Goal: Contribute content: Contribute content

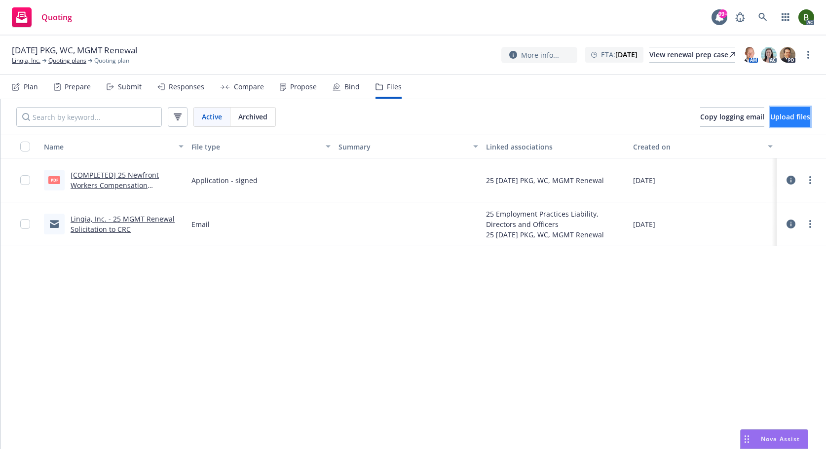
click at [770, 122] on button "Upload files" at bounding box center [790, 117] width 40 height 20
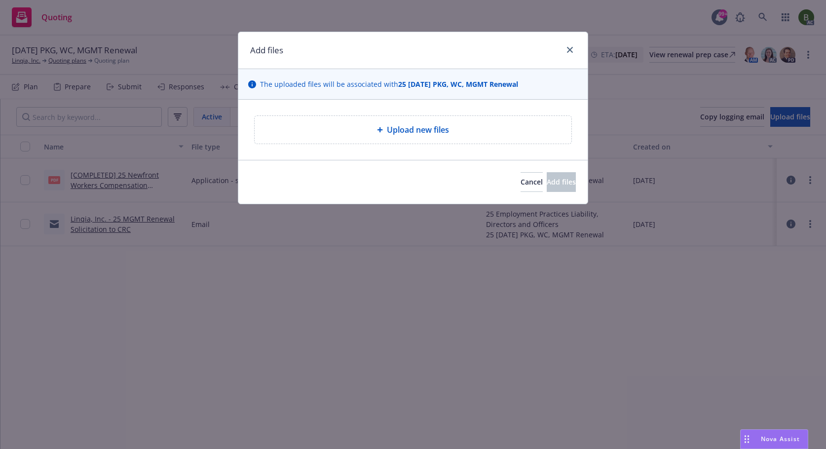
click at [426, 131] on span "Upload new files" at bounding box center [418, 130] width 62 height 12
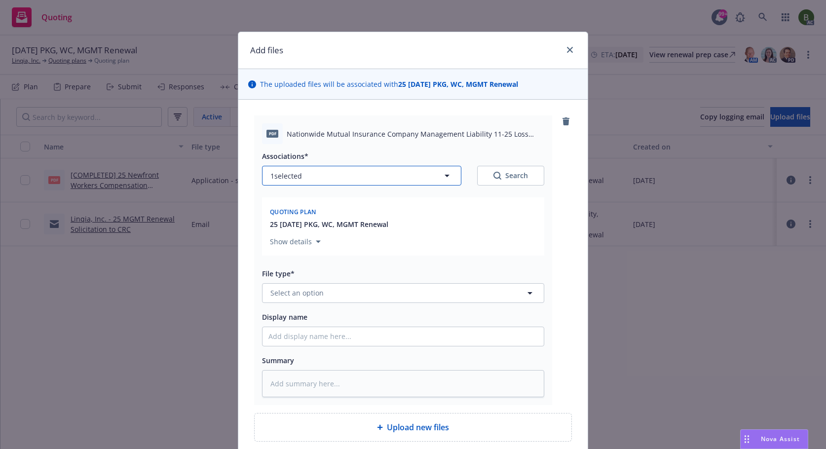
click at [366, 176] on button "1 selected" at bounding box center [361, 176] width 199 height 20
type textarea "x"
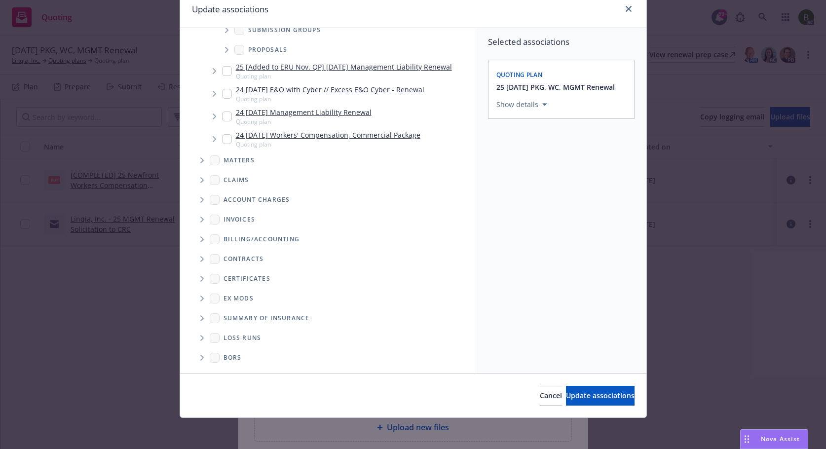
scroll to position [41, 0]
click at [200, 339] on icon "Folder Tree Example" at bounding box center [201, 338] width 3 height 6
click at [244, 358] on link "New Loss Runs folder" at bounding box center [275, 354] width 72 height 10
checkbox input "true"
click at [549, 179] on button "Select an option" at bounding box center [561, 172] width 130 height 20
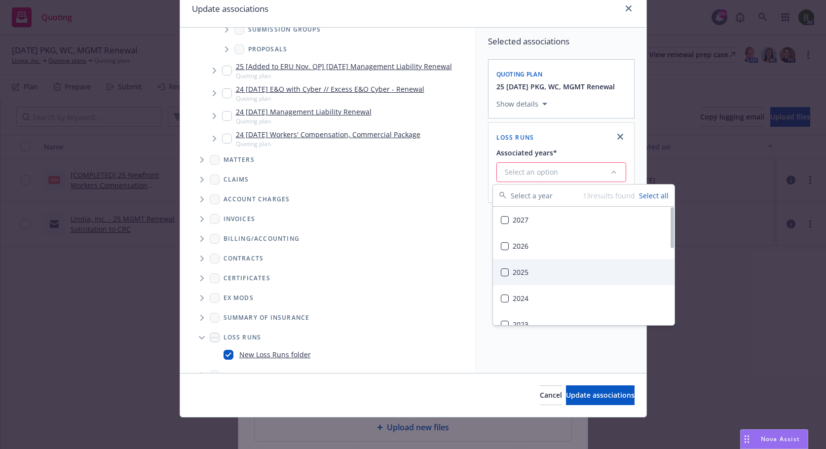
click at [520, 270] on div "2025" at bounding box center [584, 272] width 182 height 26
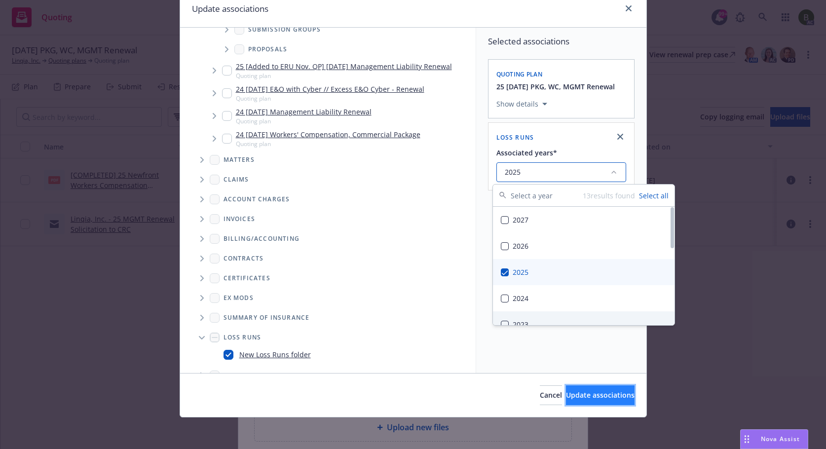
click at [577, 394] on span "Update associations" at bounding box center [600, 394] width 69 height 9
type textarea "x"
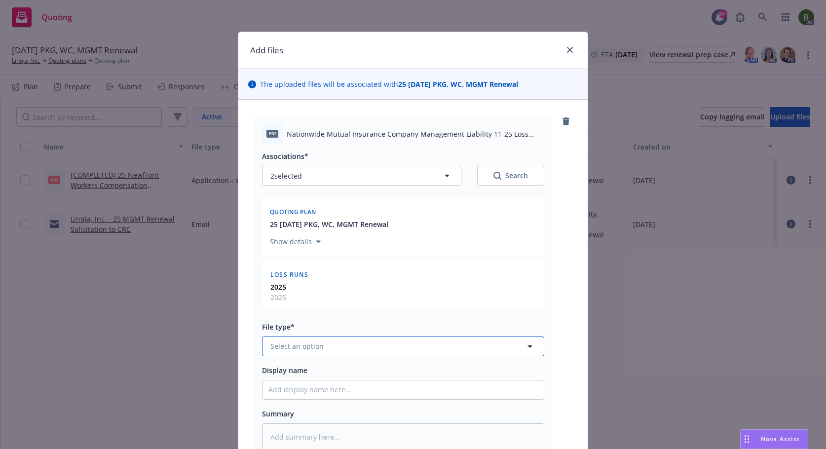
click at [439, 347] on button "Select an option" at bounding box center [403, 346] width 282 height 20
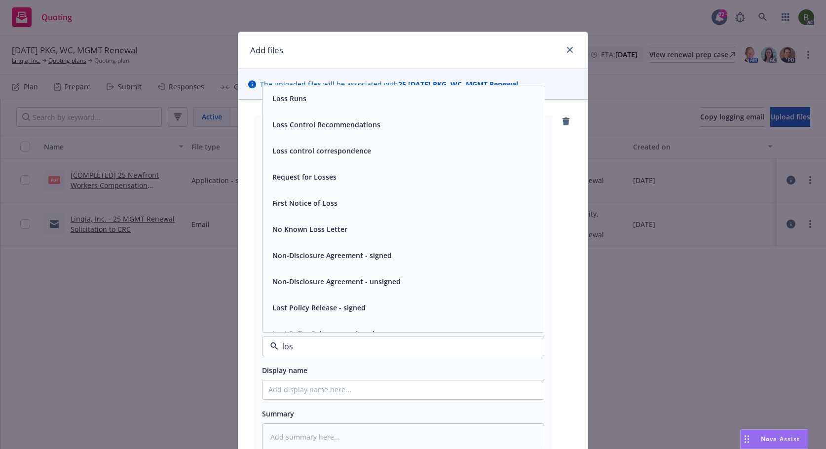
type input "loss"
click at [303, 104] on div "Loss Runs" at bounding box center [288, 98] width 40 height 14
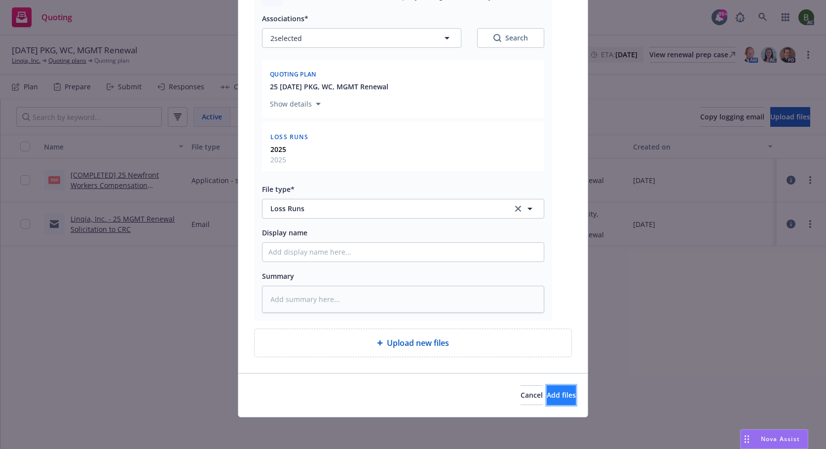
click at [547, 393] on span "Add files" at bounding box center [561, 394] width 29 height 9
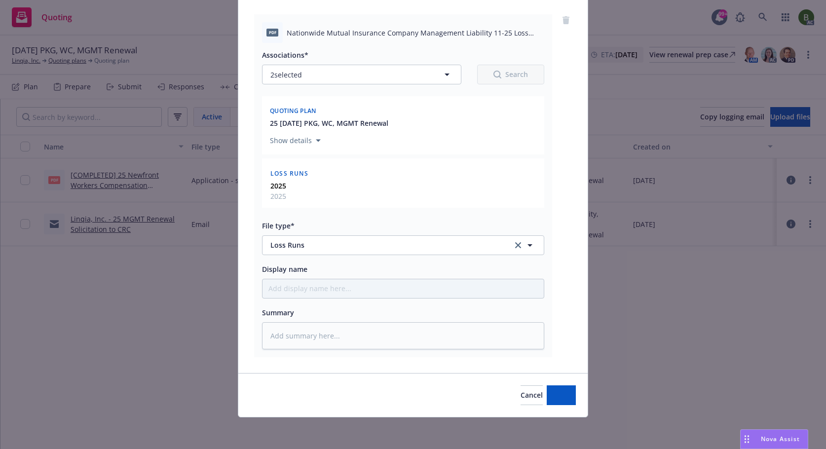
scroll to position [101, 0]
type textarea "x"
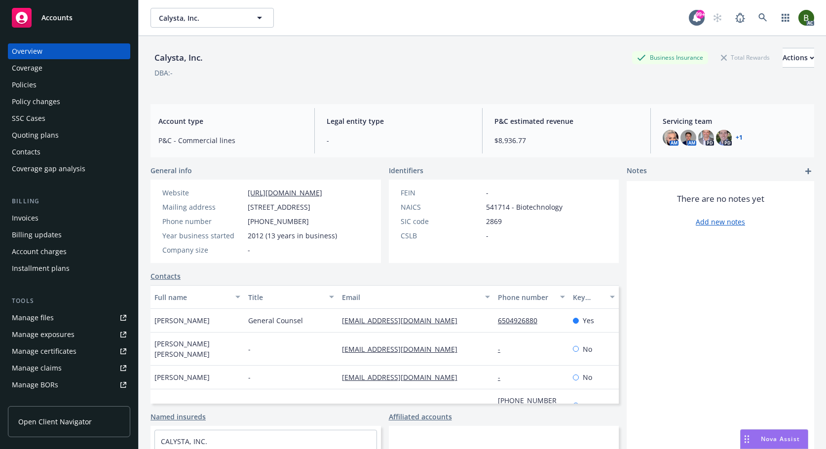
click at [38, 326] on div "Manage files Manage exposures Manage certificates Manage claims Manage BORs Sum…" at bounding box center [69, 360] width 122 height 100
click at [40, 320] on div "Manage files" at bounding box center [33, 318] width 42 height 16
click at [13, 79] on div "Policies" at bounding box center [24, 85] width 25 height 16
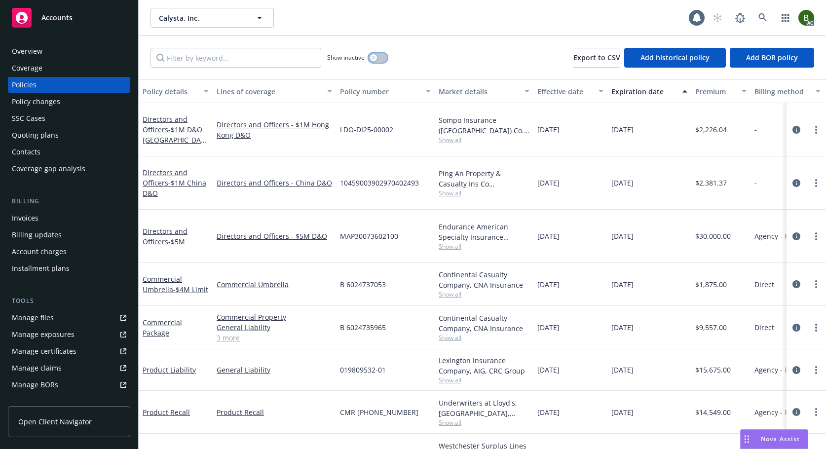
click at [377, 57] on button "button" at bounding box center [378, 58] width 19 height 10
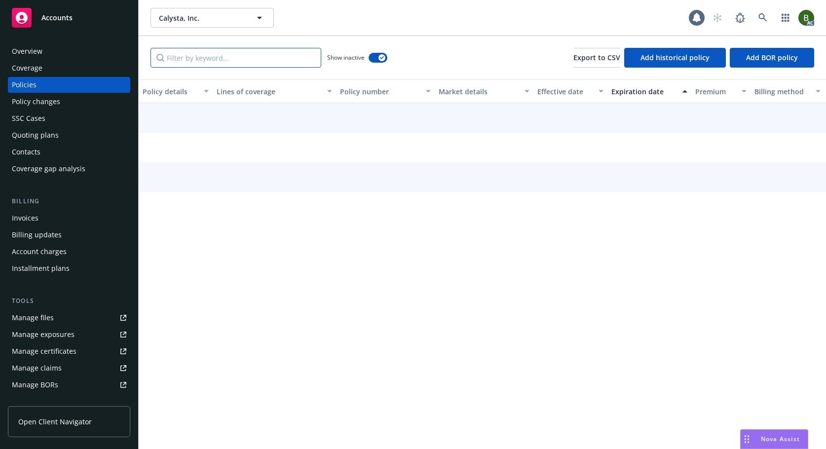
click at [213, 53] on input "Filter by keyword..." at bounding box center [235, 58] width 171 height 20
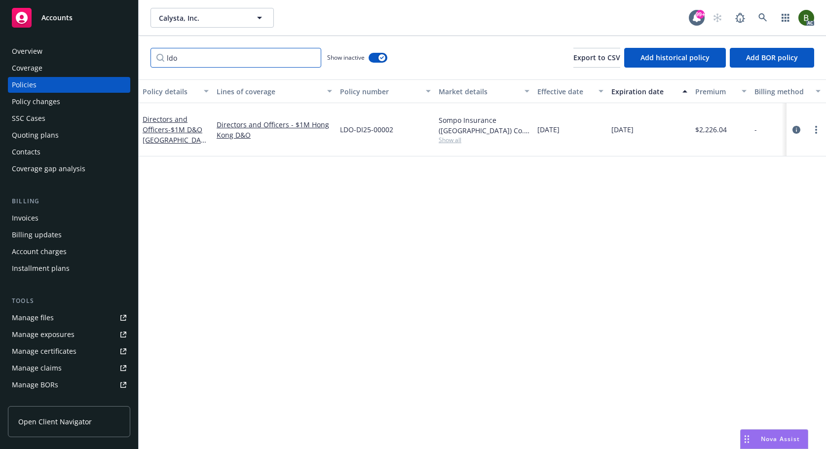
type input "ldo"
click at [446, 136] on span "Show all" at bounding box center [484, 140] width 91 height 8
click at [796, 126] on icon "circleInformation" at bounding box center [796, 130] width 8 height 8
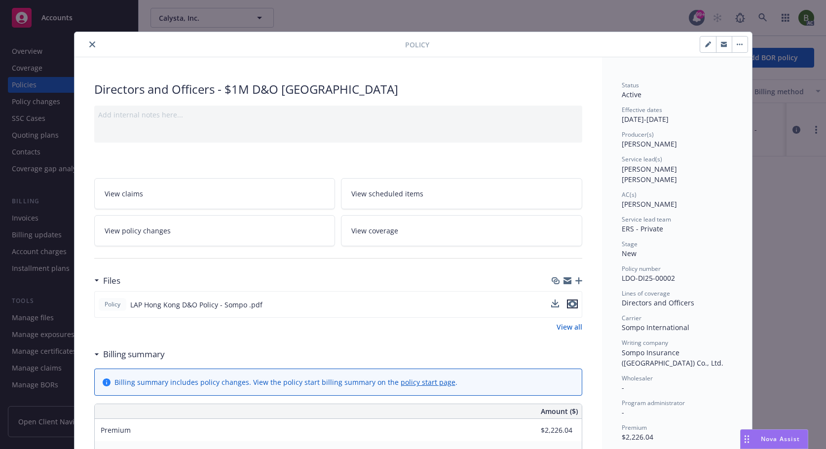
click at [571, 305] on icon "preview file" at bounding box center [572, 303] width 9 height 7
click at [89, 43] on icon "close" at bounding box center [92, 44] width 6 height 6
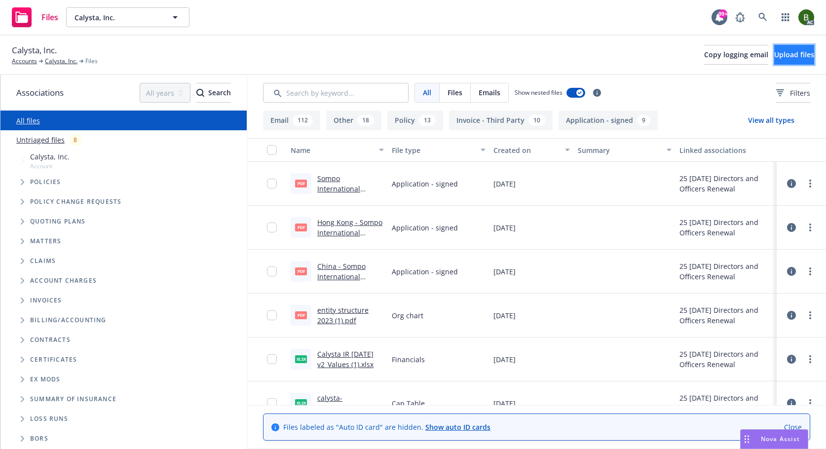
click at [782, 56] on span "Upload files" at bounding box center [794, 54] width 40 height 9
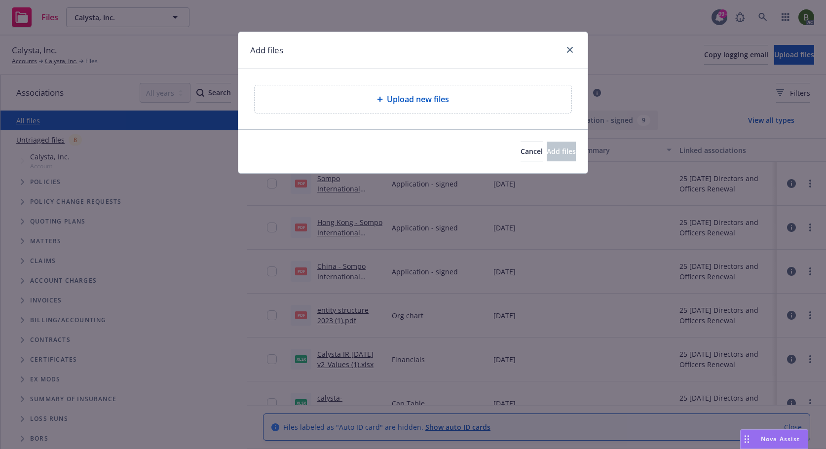
click at [416, 98] on span "Upload new files" at bounding box center [418, 99] width 62 height 12
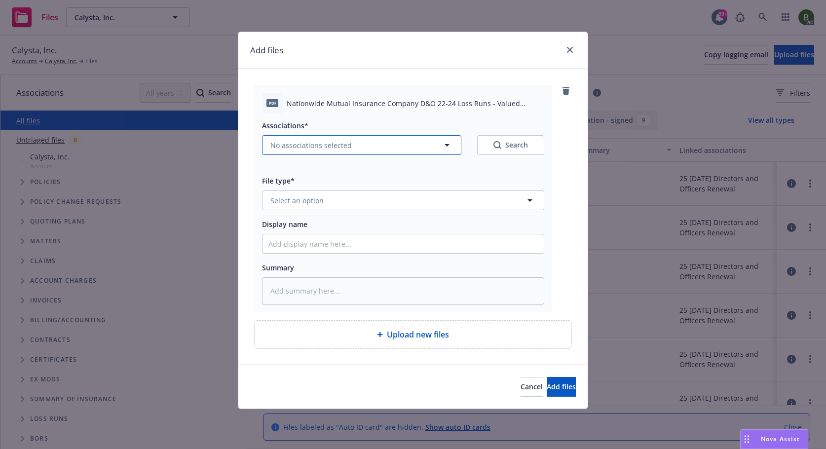
click at [362, 143] on button "No associations selected" at bounding box center [361, 145] width 199 height 20
type textarea "x"
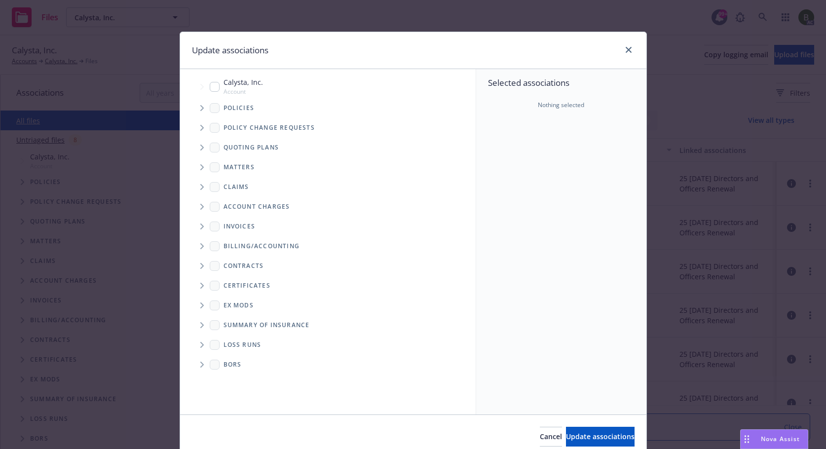
click at [200, 346] on icon "Folder Tree Example" at bounding box center [201, 345] width 3 height 6
click at [239, 384] on link "2025" at bounding box center [247, 380] width 16 height 10
checkbox input "true"
click at [200, 110] on icon "Tree Example" at bounding box center [202, 108] width 4 height 6
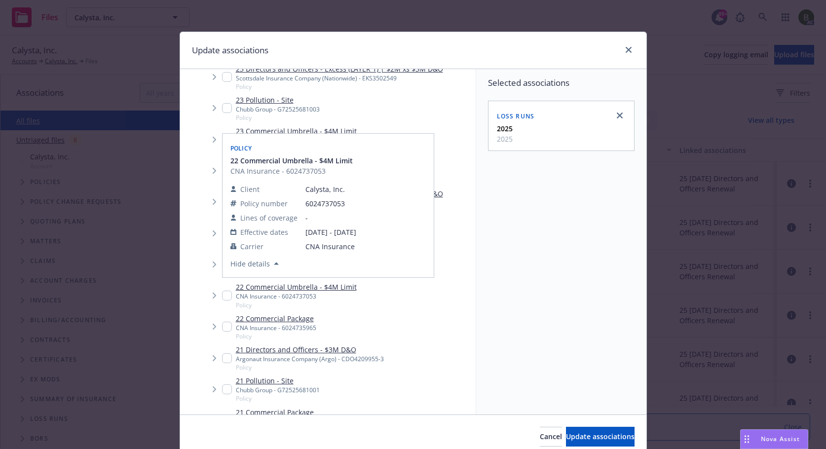
scroll to position [444, 0]
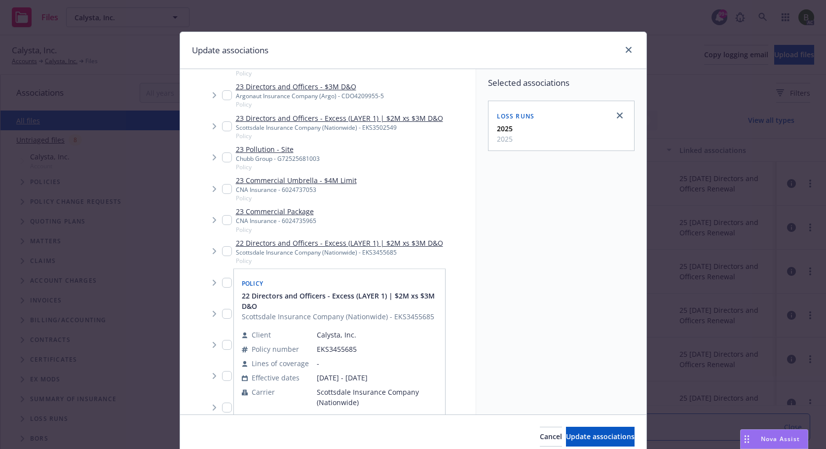
click at [224, 250] on input "Tree Example" at bounding box center [227, 251] width 10 height 10
checkbox input "true"
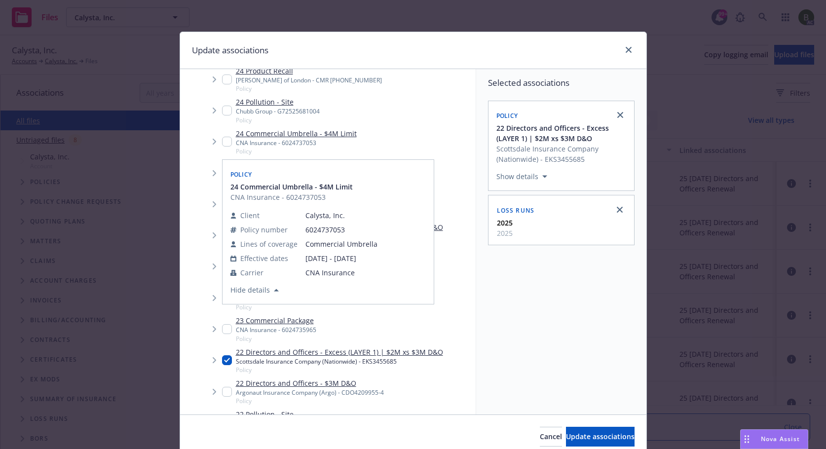
scroll to position [345, 0]
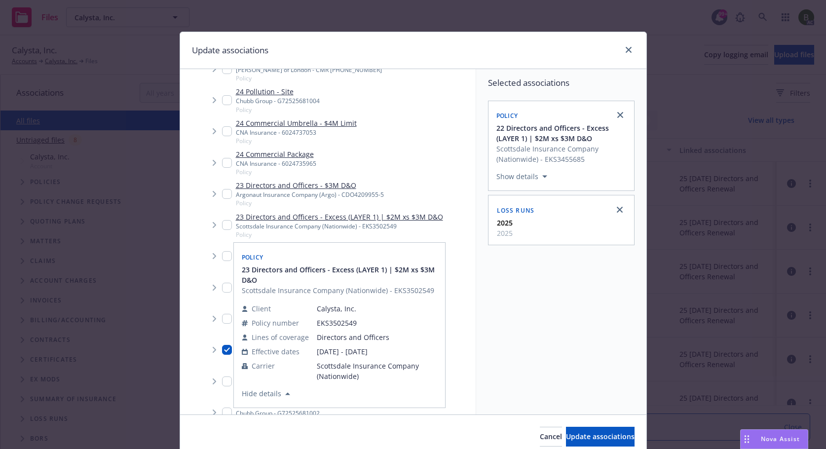
click at [226, 224] on input "Tree Example" at bounding box center [227, 225] width 10 height 10
checkbox input "true"
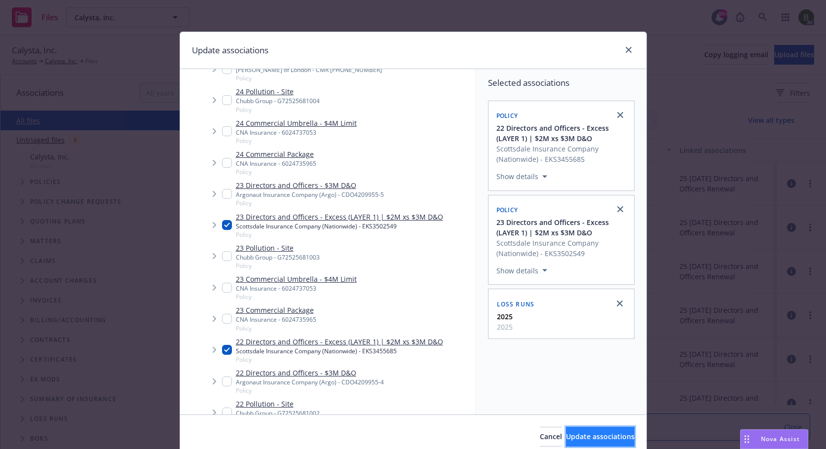
click at [566, 442] on button "Update associations" at bounding box center [600, 437] width 69 height 20
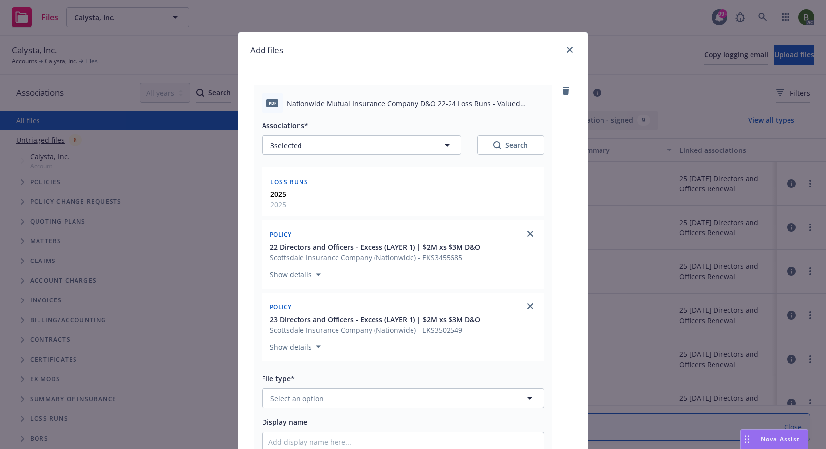
type textarea "x"
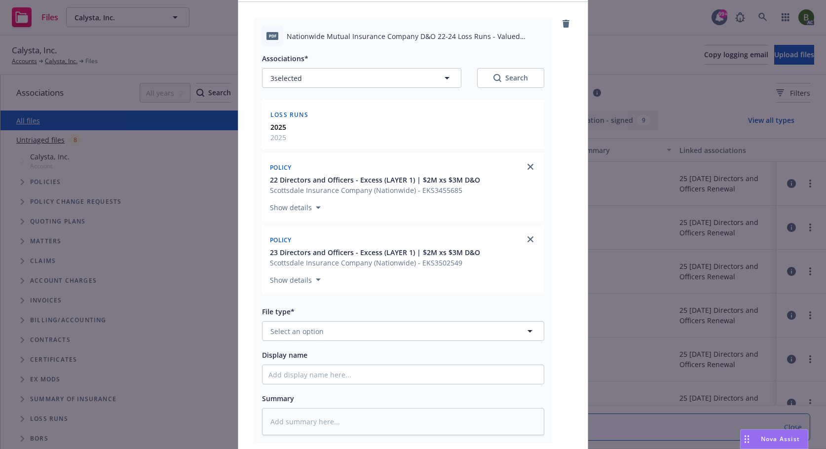
scroll to position [189, 0]
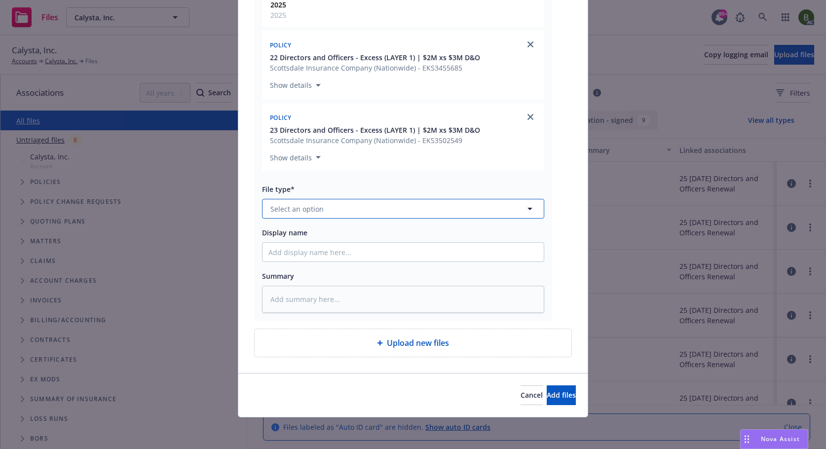
click at [358, 212] on button "Select an option" at bounding box center [403, 209] width 282 height 20
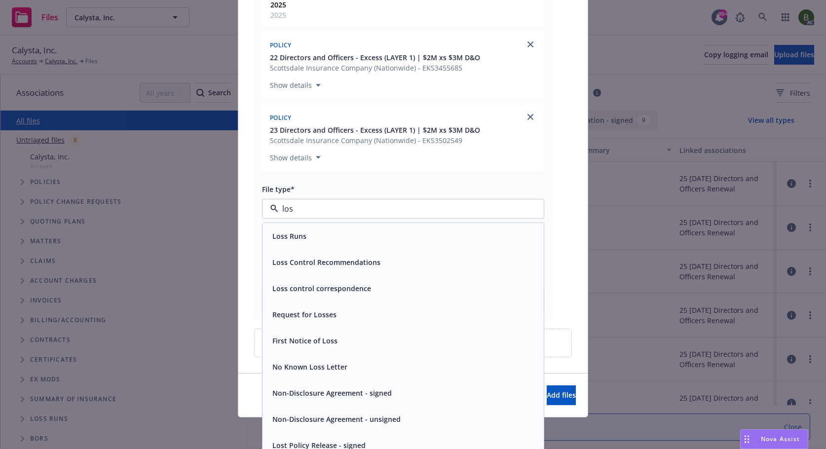
type input "loss"
click at [287, 244] on div "Loss Runs" at bounding box center [402, 236] width 281 height 26
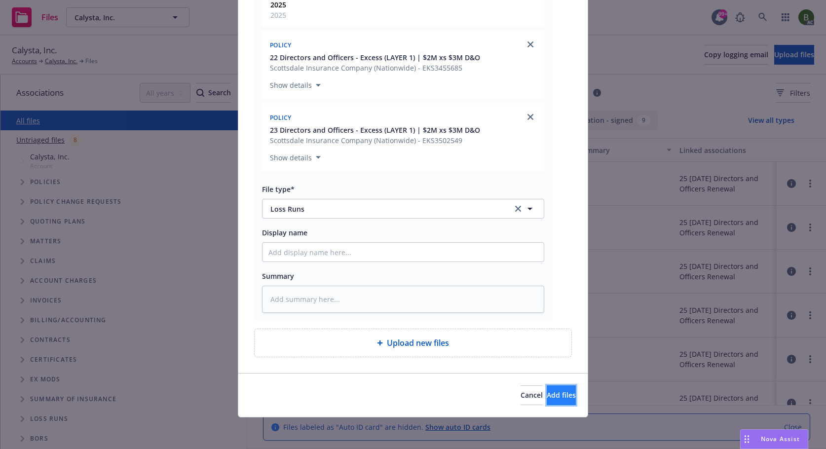
click at [554, 401] on button "Add files" at bounding box center [561, 395] width 29 height 20
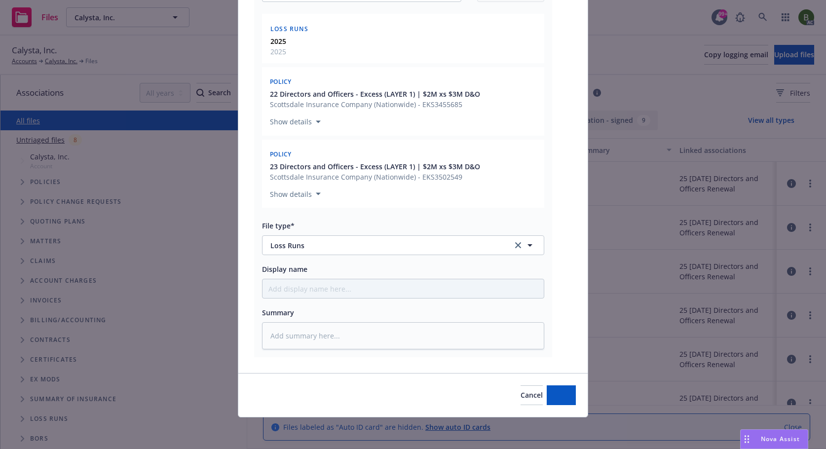
type textarea "x"
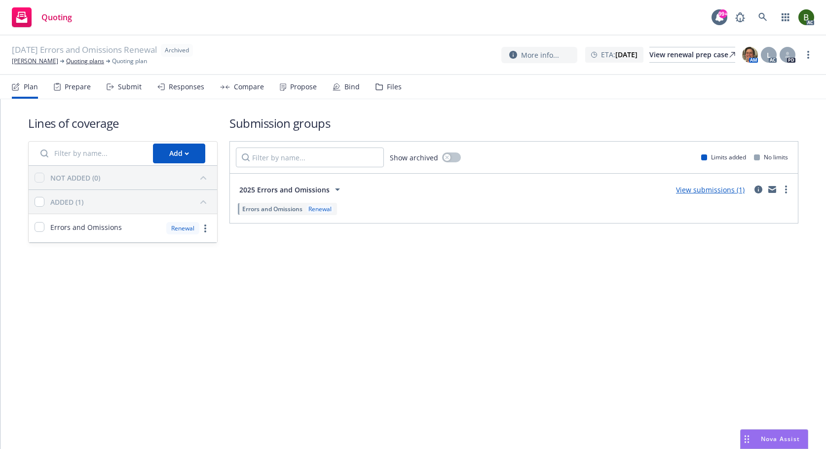
click at [387, 89] on div "Files" at bounding box center [394, 87] width 15 height 8
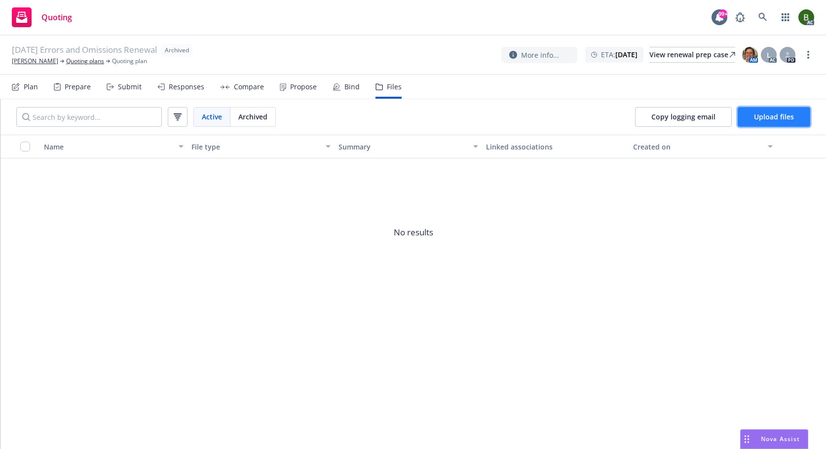
click at [761, 118] on span "Upload files" at bounding box center [774, 116] width 40 height 9
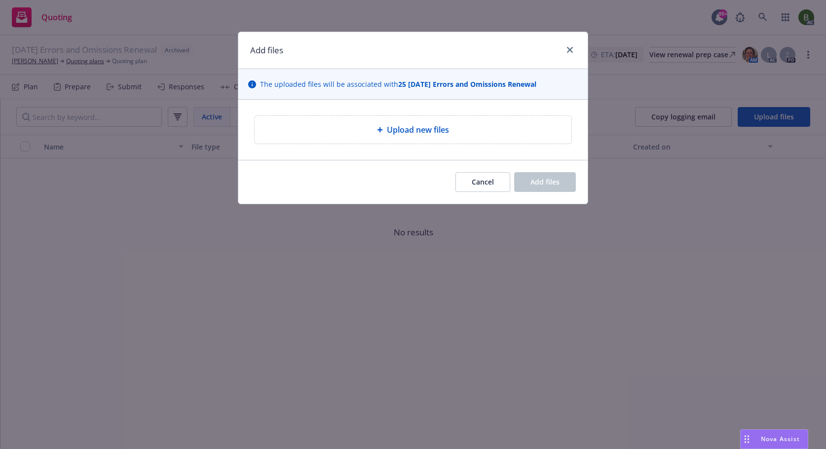
click at [382, 131] on icon at bounding box center [380, 130] width 6 height 6
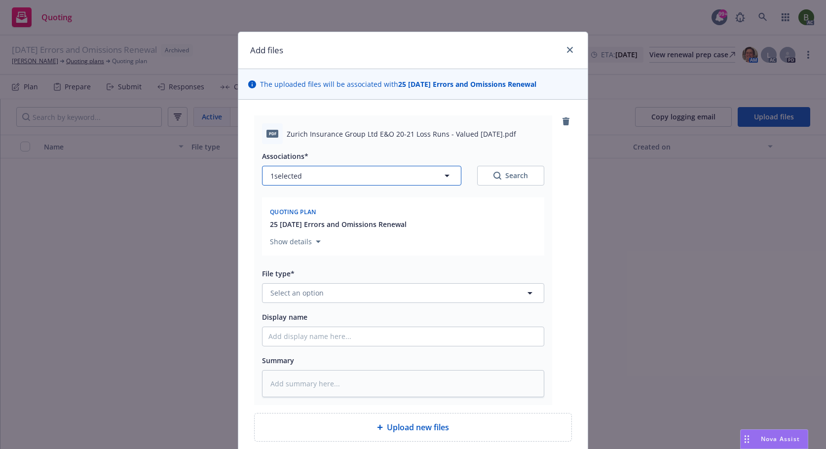
click at [352, 179] on button "1 selected" at bounding box center [361, 176] width 199 height 20
type textarea "x"
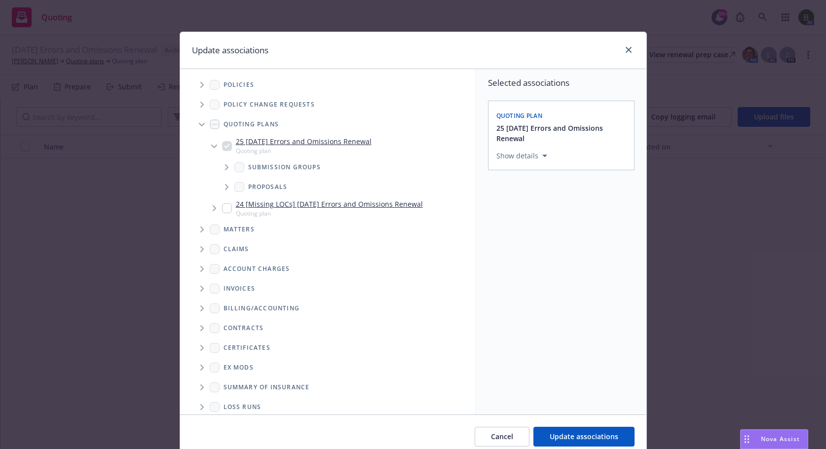
scroll to position [28, 0]
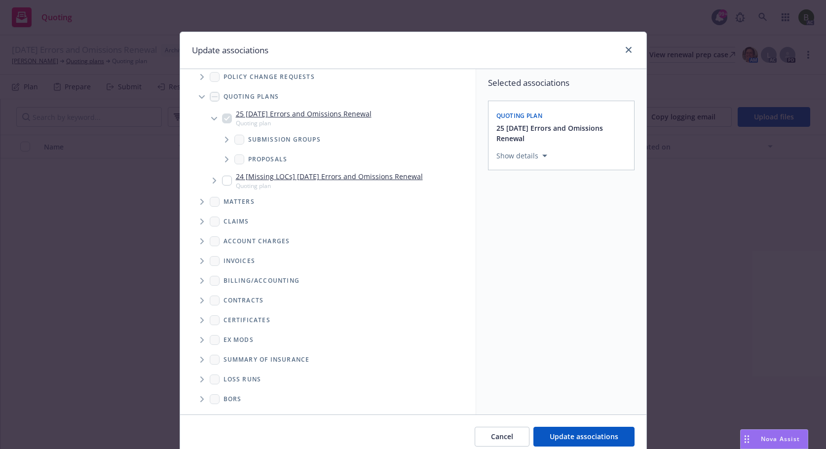
click at [200, 377] on icon "Folder Tree Example" at bounding box center [202, 379] width 4 height 6
click at [241, 395] on link "New Loss Runs folder" at bounding box center [275, 396] width 72 height 10
checkbox input "true"
click at [520, 226] on div "Select an option" at bounding box center [557, 224] width 105 height 10
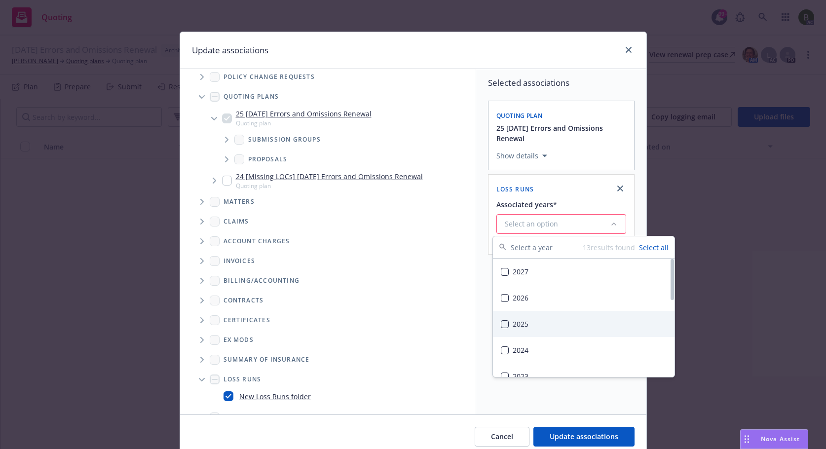
click at [519, 321] on div "2025" at bounding box center [584, 324] width 182 height 26
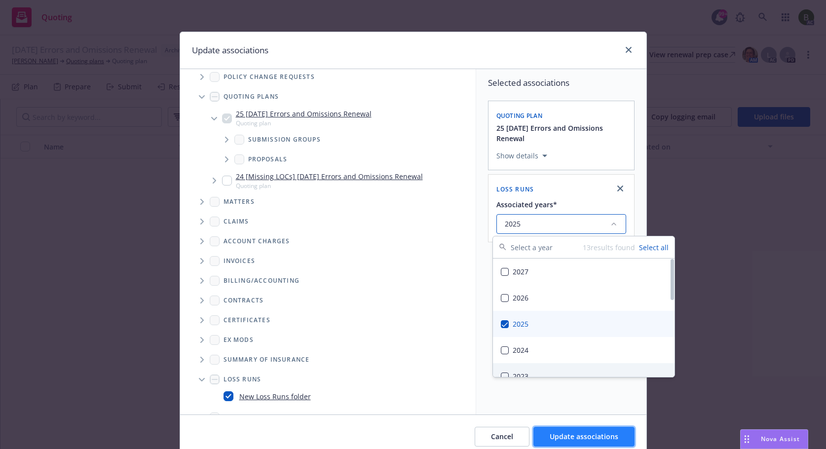
click at [574, 433] on span "Update associations" at bounding box center [584, 436] width 69 height 9
type textarea "x"
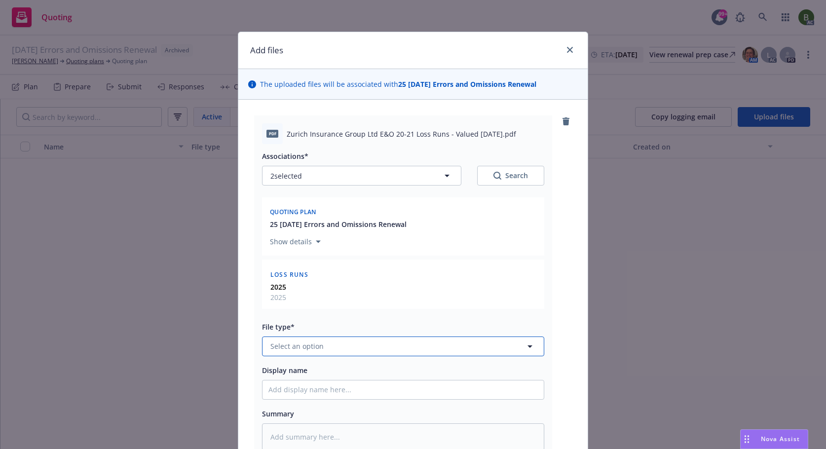
click at [315, 349] on span "Select an option" at bounding box center [296, 346] width 53 height 10
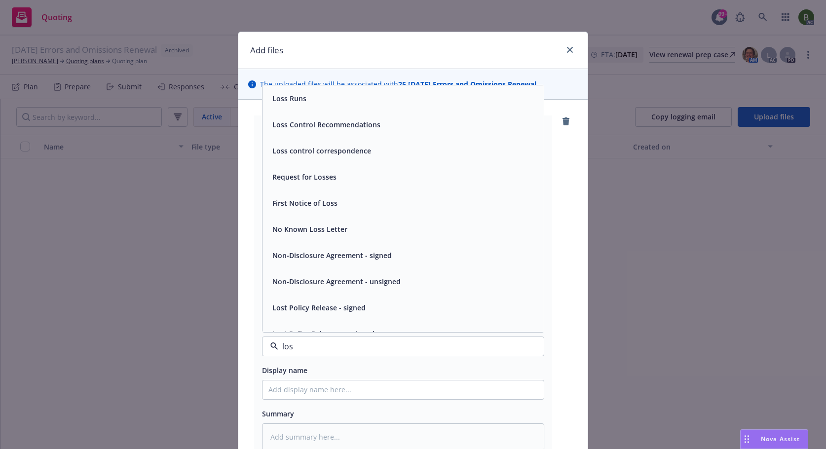
type input "loss"
click at [301, 97] on span "Loss Runs" at bounding box center [289, 98] width 34 height 10
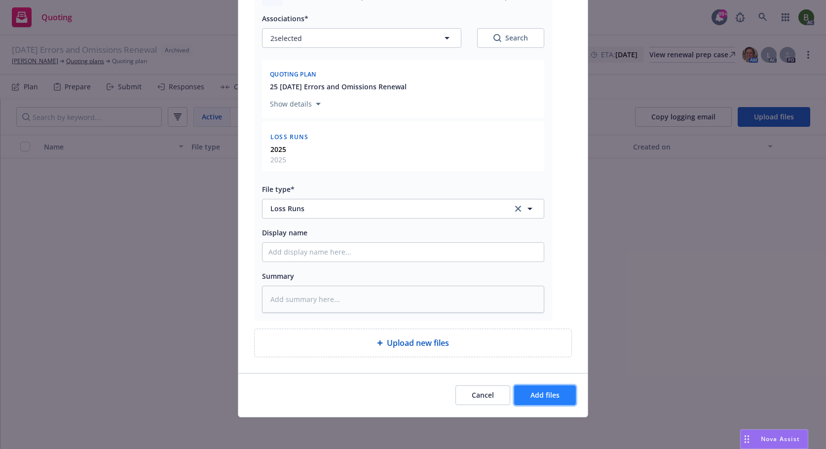
click at [523, 391] on button "Add files" at bounding box center [545, 395] width 62 height 20
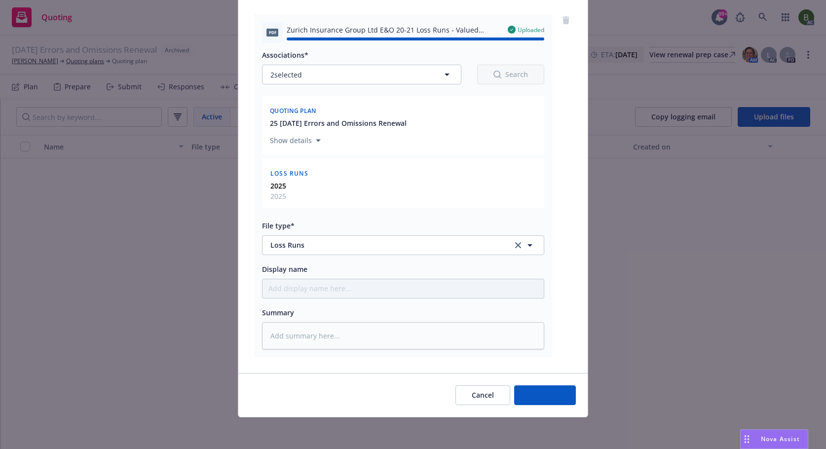
type textarea "x"
